Goal: Check status: Check status

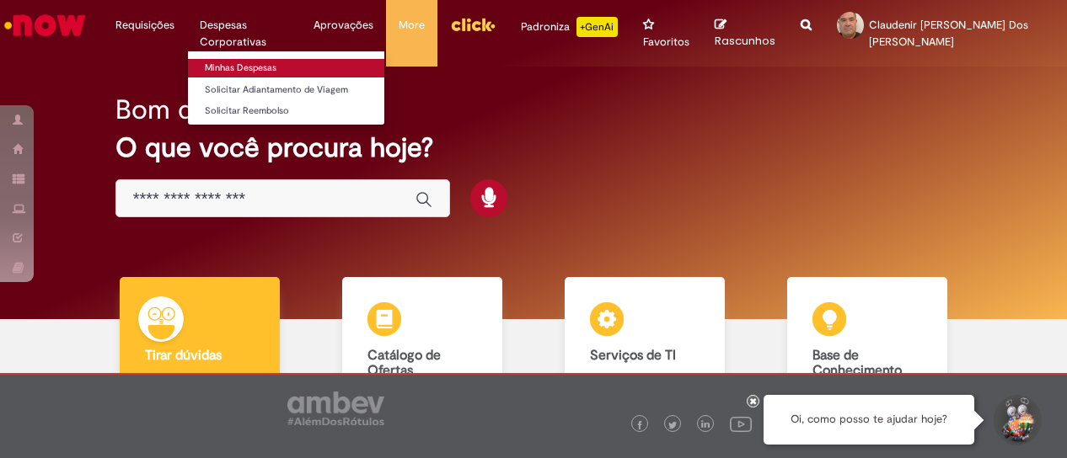
click at [220, 67] on link "Minhas Despesas" at bounding box center [286, 68] width 196 height 19
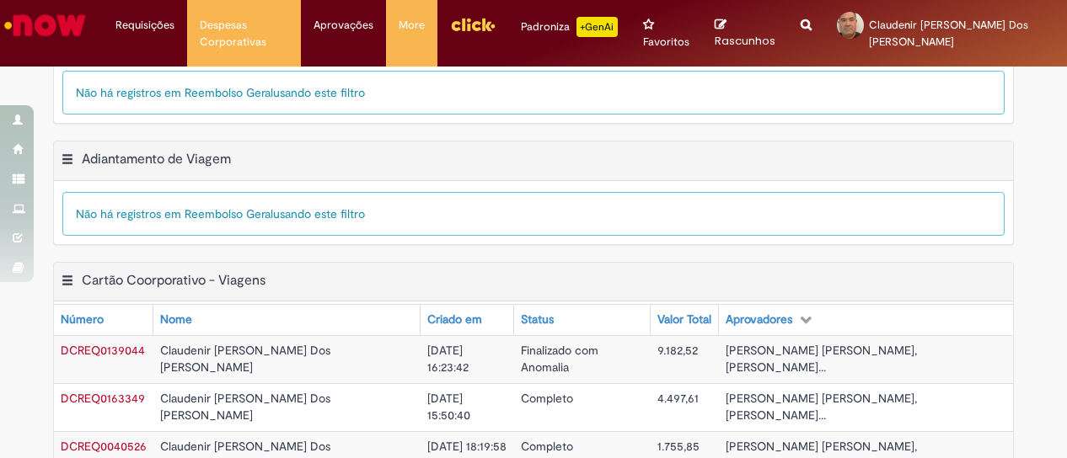
scroll to position [449, 0]
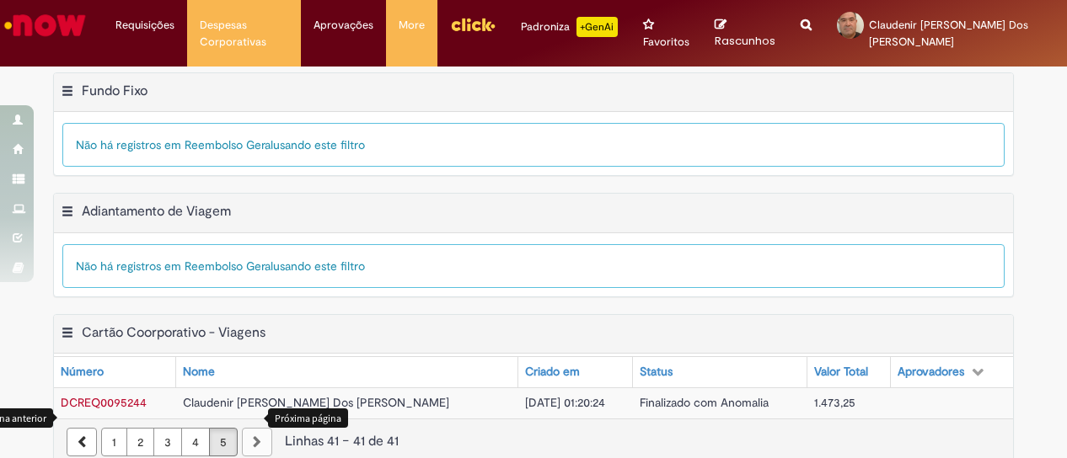
click at [78, 436] on icon "Página anterior" at bounding box center [82, 442] width 8 height 12
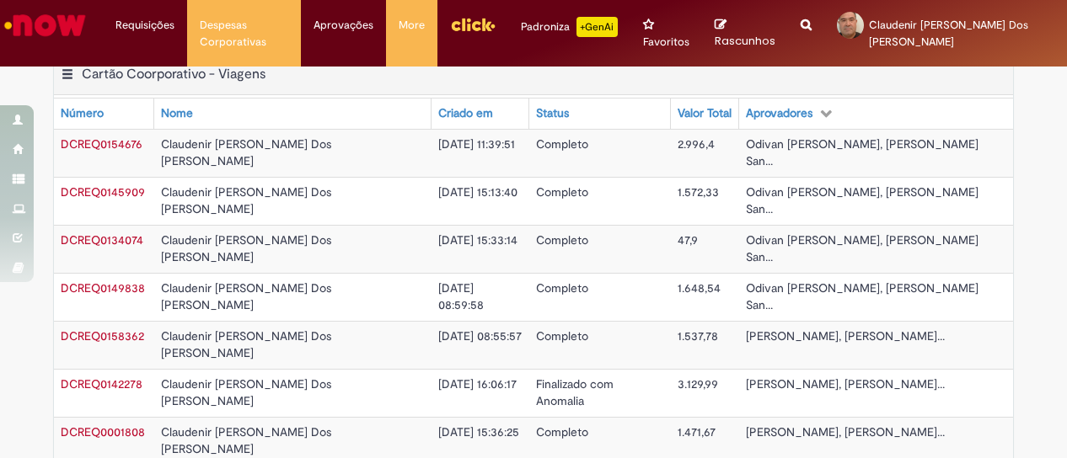
scroll to position [442, 0]
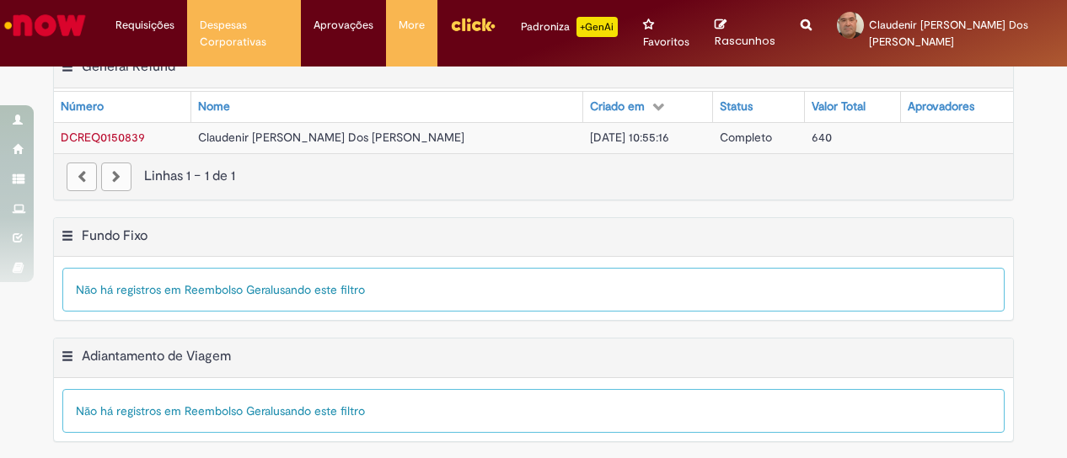
scroll to position [0, 0]
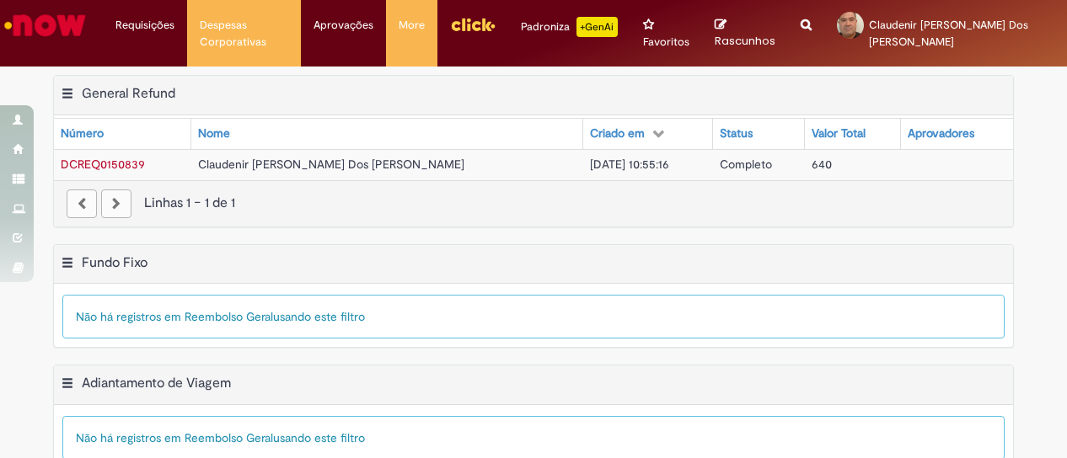
click at [650, 426] on div "Não há registros em Reembolso Geral usando este filtro" at bounding box center [533, 438] width 942 height 44
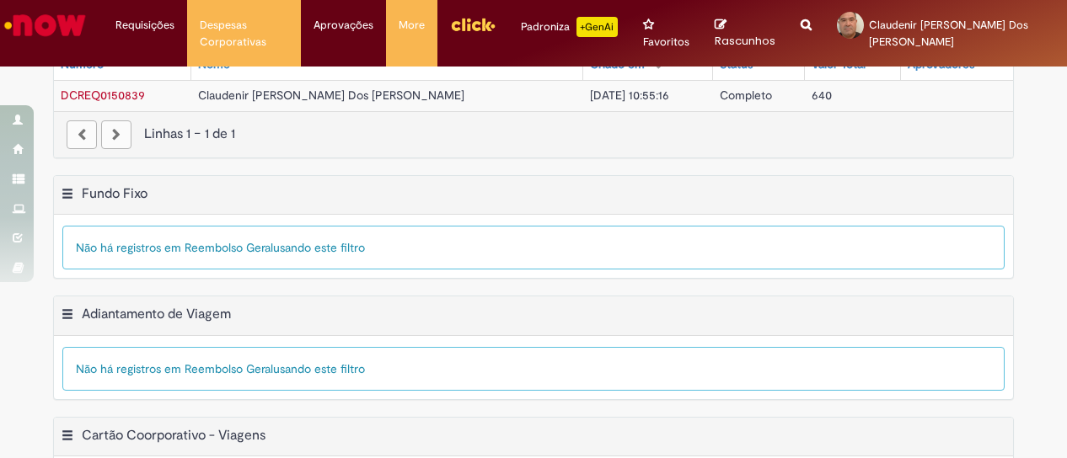
scroll to position [171, 0]
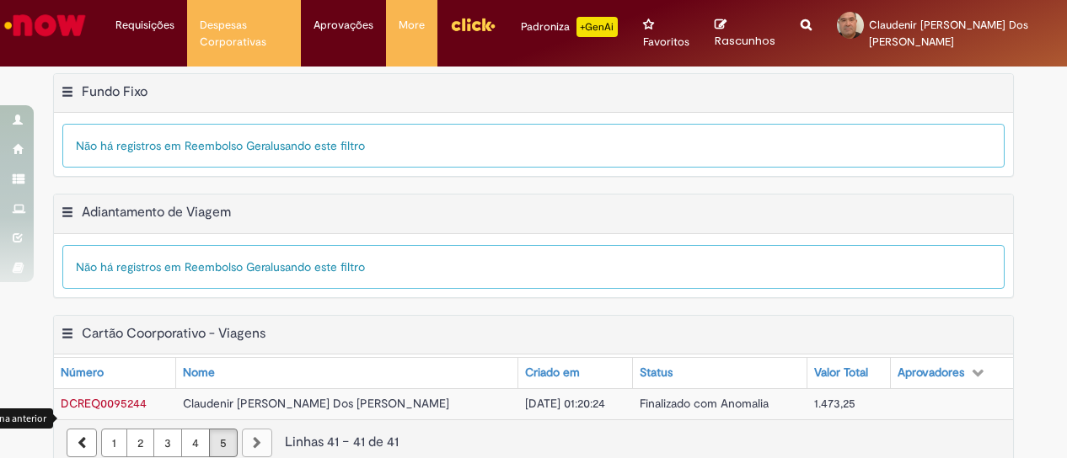
click at [69, 429] on link "Página anterior" at bounding box center [82, 443] width 30 height 29
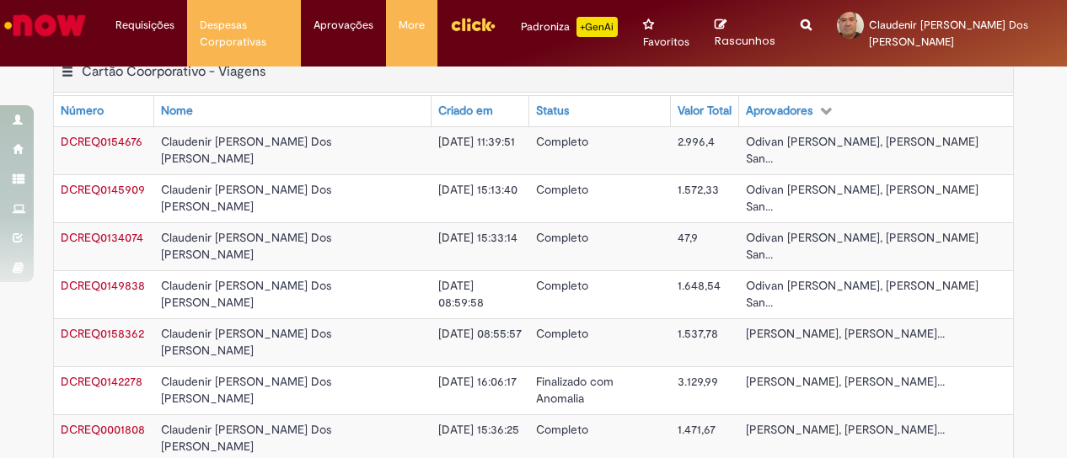
scroll to position [449, 0]
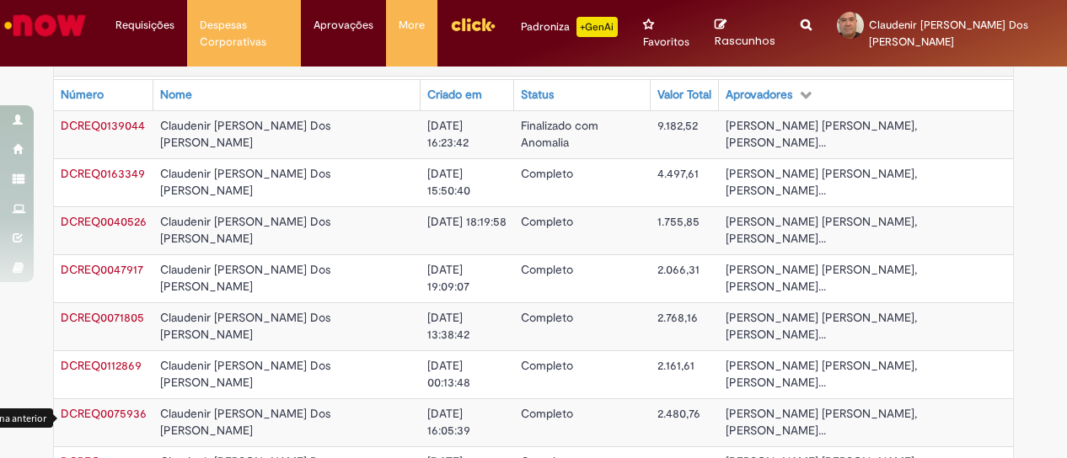
drag, startPoint x: 74, startPoint y: 415, endPoint x: 342, endPoint y: 383, distance: 269.9
click at [342, 383] on div "Exportar como PDF Exportar como Excel Exportar como CSV Cartão Coorporativo - V…" at bounding box center [533, 337] width 961 height 601
